Goal: Information Seeking & Learning: Learn about a topic

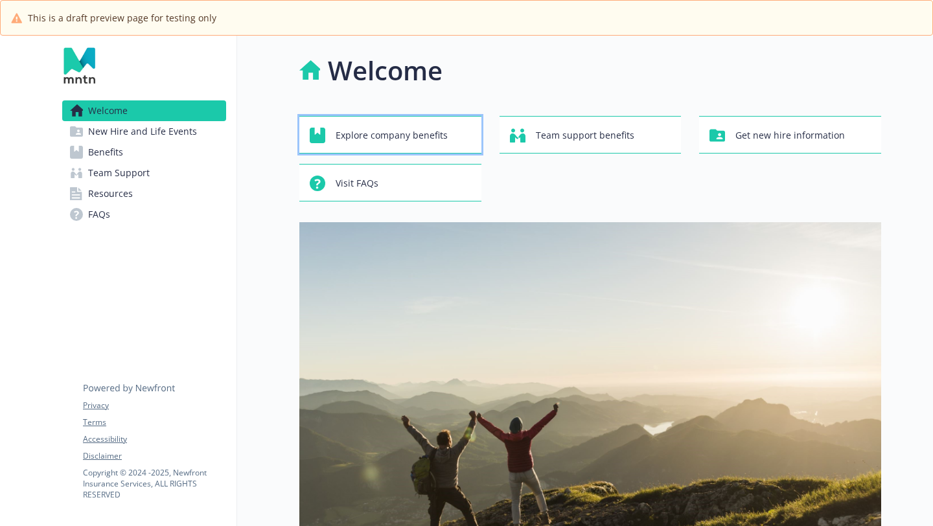
click at [406, 133] on span "Explore company benefits" at bounding box center [392, 135] width 112 height 25
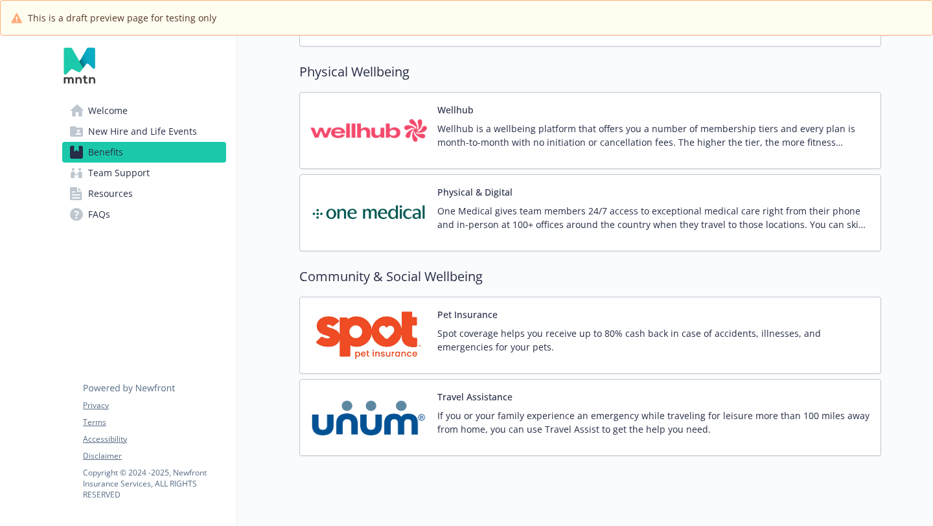
scroll to position [2776, 0]
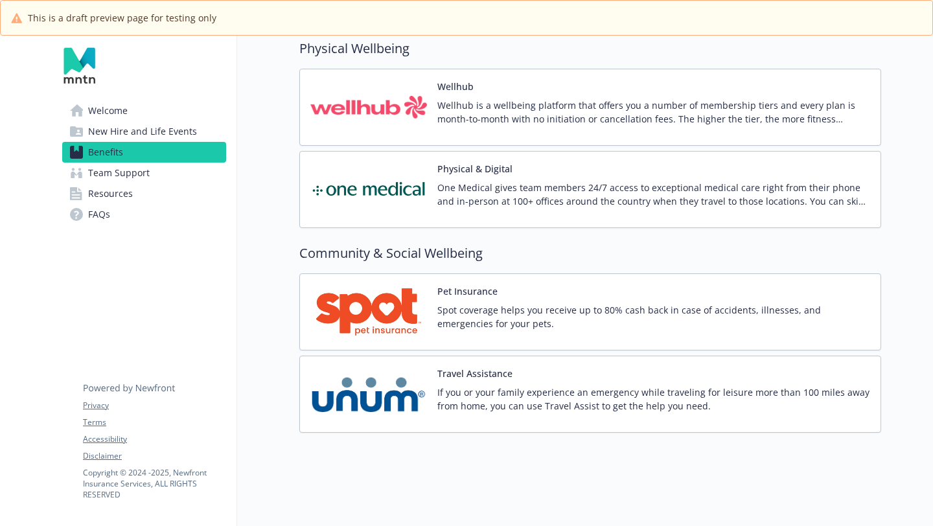
click at [104, 135] on span "New Hire and Life Events" at bounding box center [142, 131] width 109 height 21
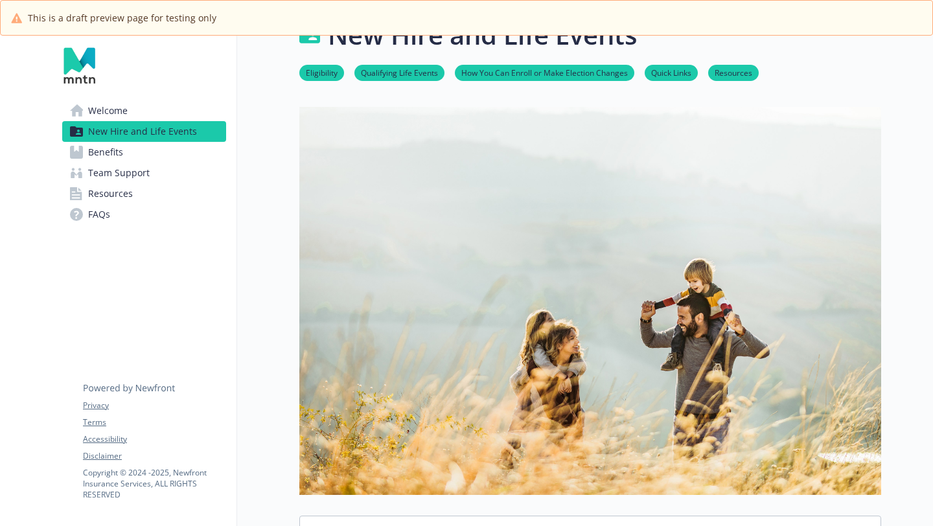
scroll to position [828, 0]
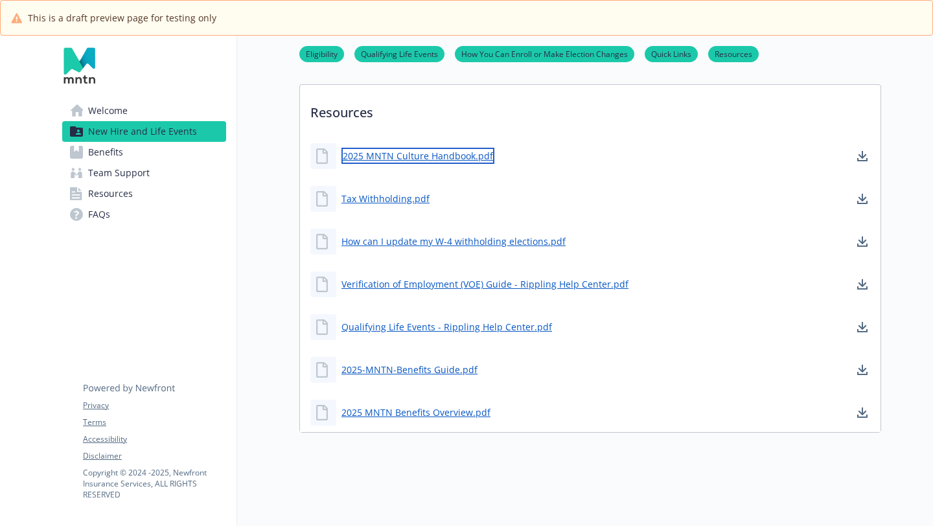
click at [379, 152] on link "2025 MNTN Culture Handbook.pdf" at bounding box center [418, 156] width 153 height 16
click at [95, 117] on span "Welcome" at bounding box center [108, 110] width 40 height 21
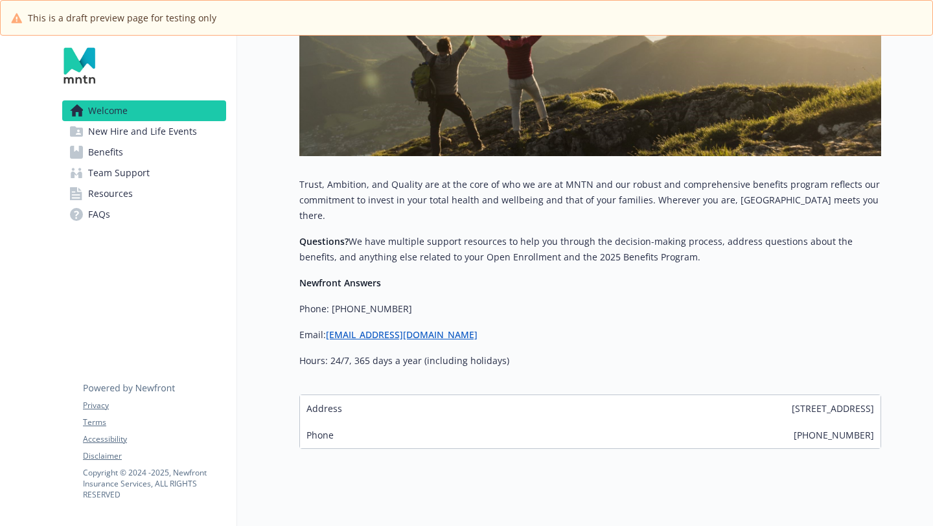
scroll to position [393, 0]
click at [110, 173] on span "Team Support" at bounding box center [119, 173] width 62 height 21
